Goal: Task Accomplishment & Management: Manage account settings

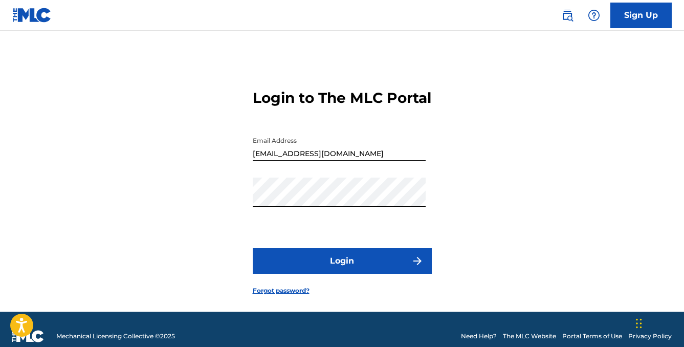
click at [316, 269] on button "Login" at bounding box center [342, 261] width 179 height 26
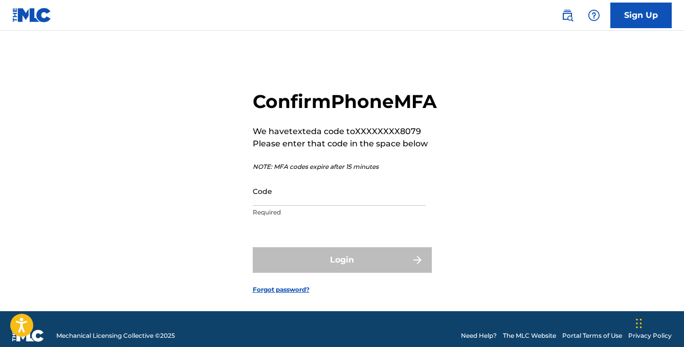
click at [309, 206] on input "Code" at bounding box center [339, 191] width 173 height 29
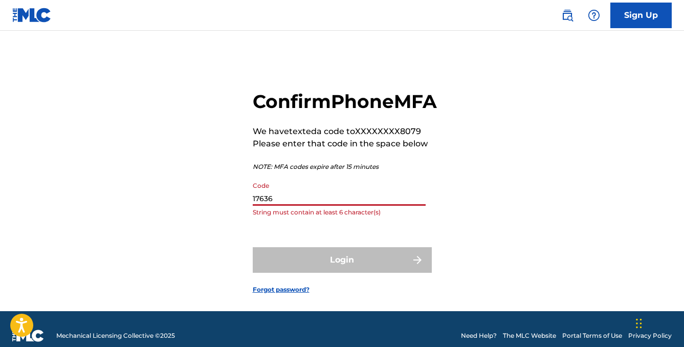
click at [259, 206] on input "17636" at bounding box center [339, 191] width 173 height 29
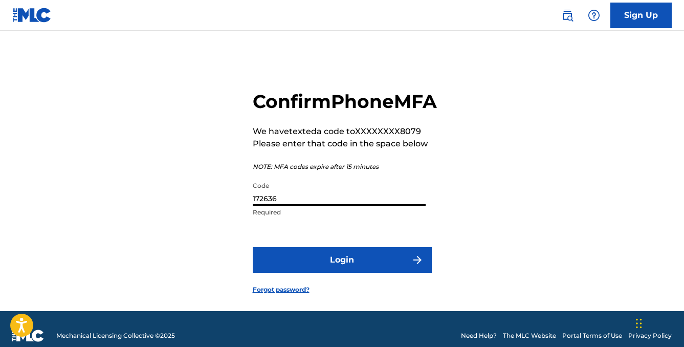
type input "172636"
click at [335, 273] on button "Login" at bounding box center [342, 260] width 179 height 26
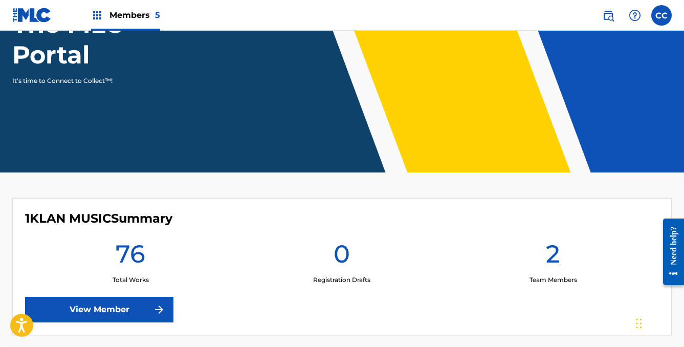
scroll to position [130, 0]
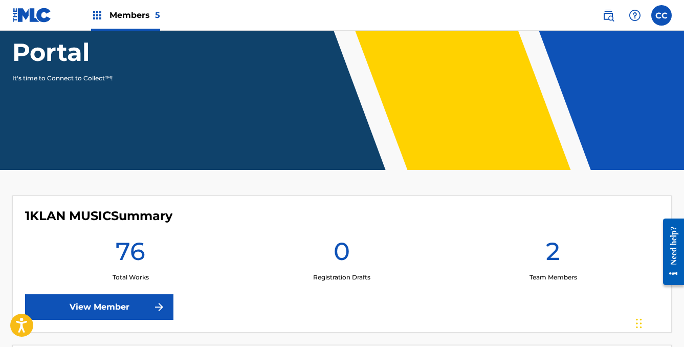
click at [112, 302] on link "View Member" at bounding box center [99, 307] width 148 height 26
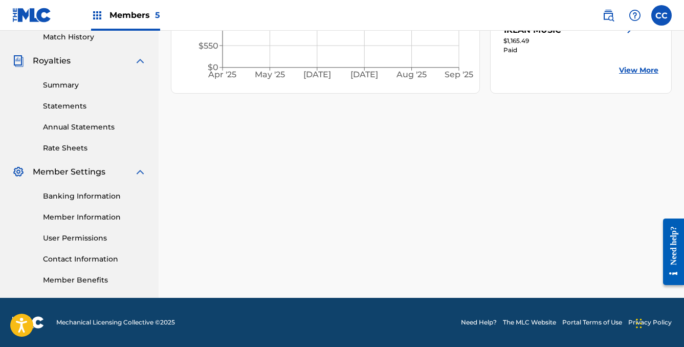
scroll to position [288, 0]
click at [56, 215] on link "Member Information" at bounding box center [94, 217] width 103 height 11
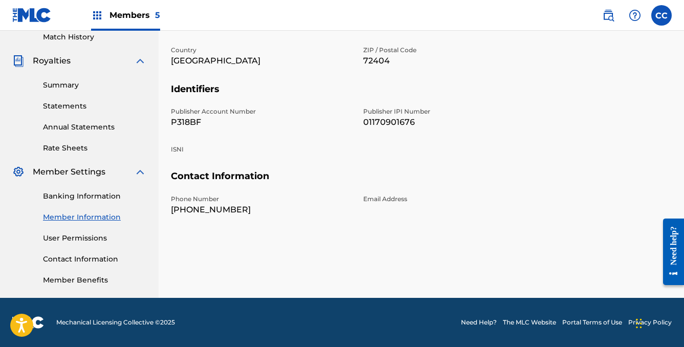
scroll to position [288, 0]
click at [61, 237] on link "User Permissions" at bounding box center [94, 238] width 103 height 11
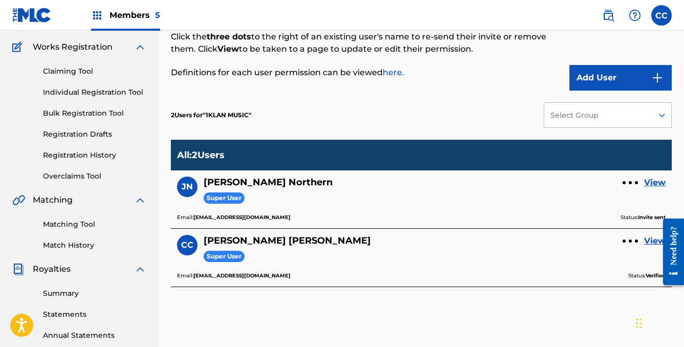
scroll to position [83, 0]
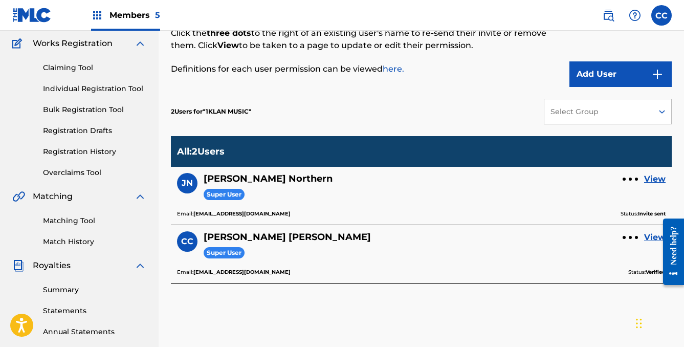
click at [645, 237] on link "View" at bounding box center [654, 237] width 21 height 12
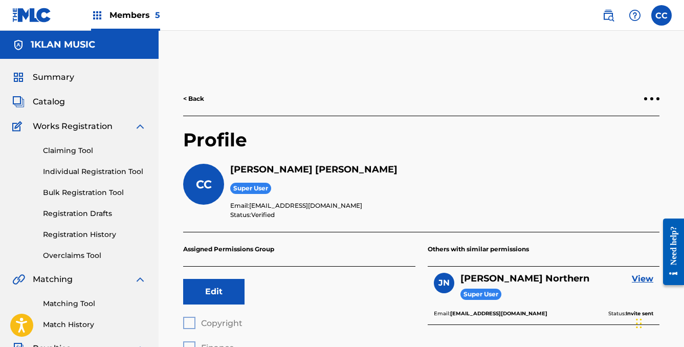
click at [653, 91] on div "< Back" at bounding box center [421, 99] width 476 height 34
click at [653, 95] on div "< Back" at bounding box center [421, 99] width 476 height 34
click at [659, 96] on div at bounding box center [651, 99] width 15 height 6
click at [568, 110] on p "Remove User" at bounding box center [595, 111] width 87 height 25
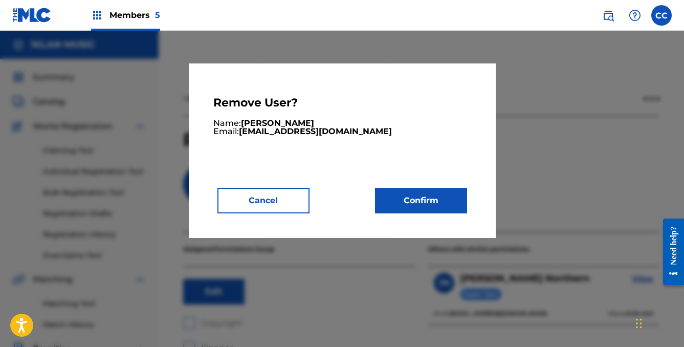
click at [408, 203] on button "Confirm" at bounding box center [421, 201] width 92 height 26
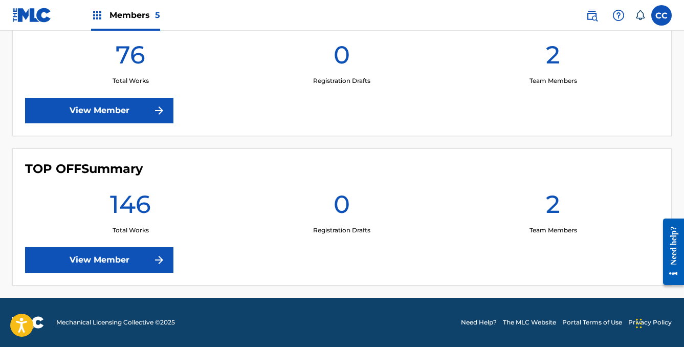
scroll to position [775, 0]
click at [93, 262] on link "View Member" at bounding box center [99, 260] width 148 height 26
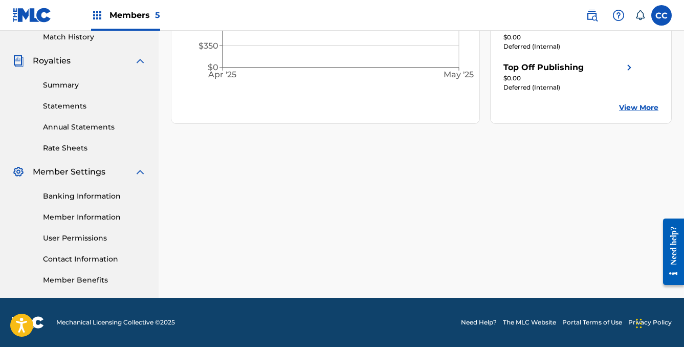
scroll to position [288, 0]
click at [59, 217] on link "Member Information" at bounding box center [94, 217] width 103 height 11
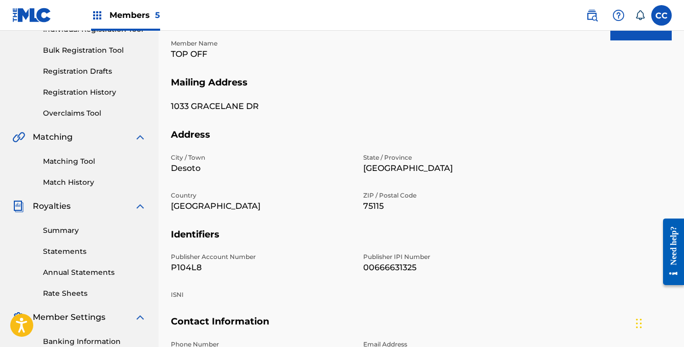
scroll to position [146, 0]
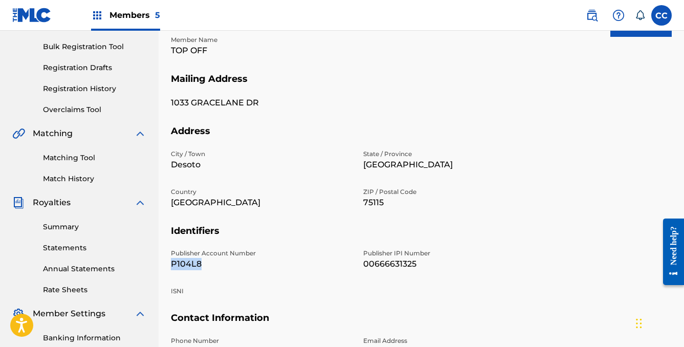
drag, startPoint x: 172, startPoint y: 264, endPoint x: 206, endPoint y: 264, distance: 33.8
click at [206, 264] on p "P104L8" at bounding box center [261, 264] width 180 height 12
copy p "P104L8"
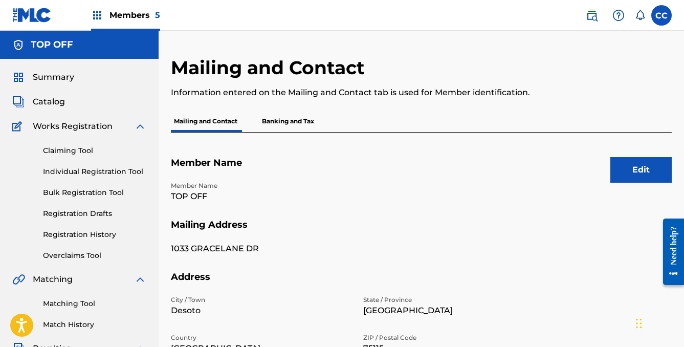
scroll to position [0, 0]
